Goal: Transaction & Acquisition: Book appointment/travel/reservation

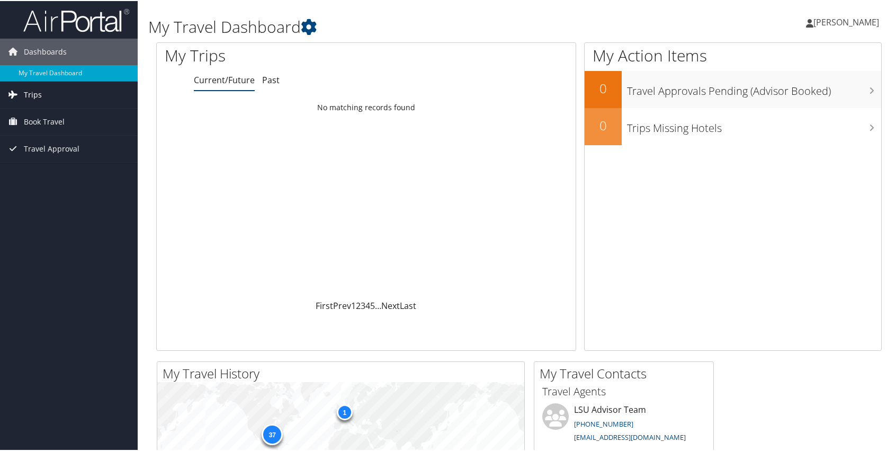
click at [31, 93] on span "Trips" at bounding box center [33, 94] width 18 height 26
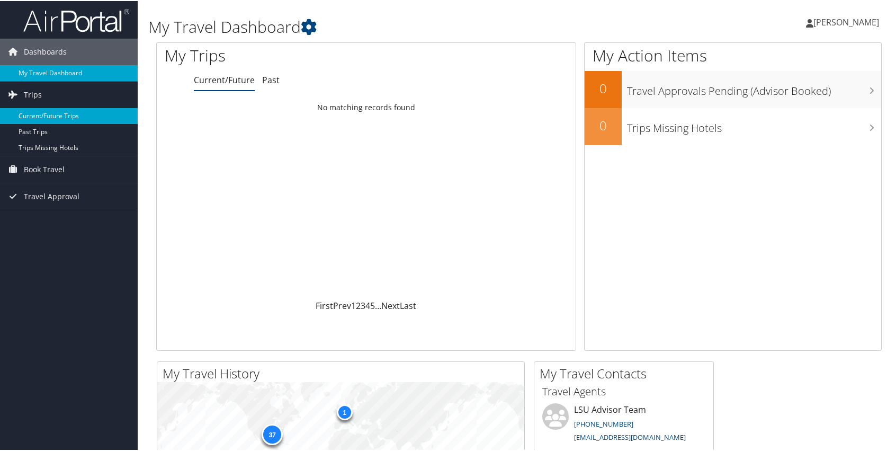
click at [77, 115] on link "Current/Future Trips" at bounding box center [69, 115] width 138 height 16
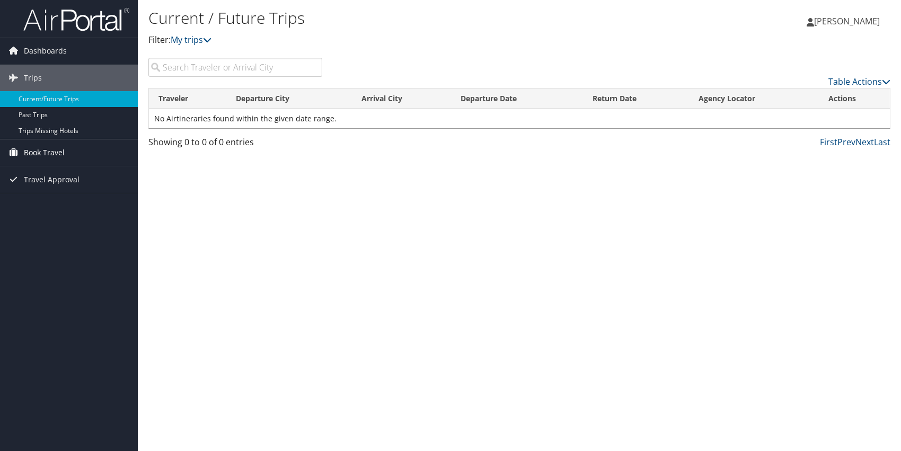
click at [55, 153] on span "Book Travel" at bounding box center [44, 152] width 41 height 26
click at [51, 193] on link "Book/Manage Online Trips" at bounding box center [69, 190] width 138 height 16
click at [91, 193] on link "Book/Manage Online Trips" at bounding box center [69, 190] width 138 height 16
